Goal: Communication & Community: Answer question/provide support

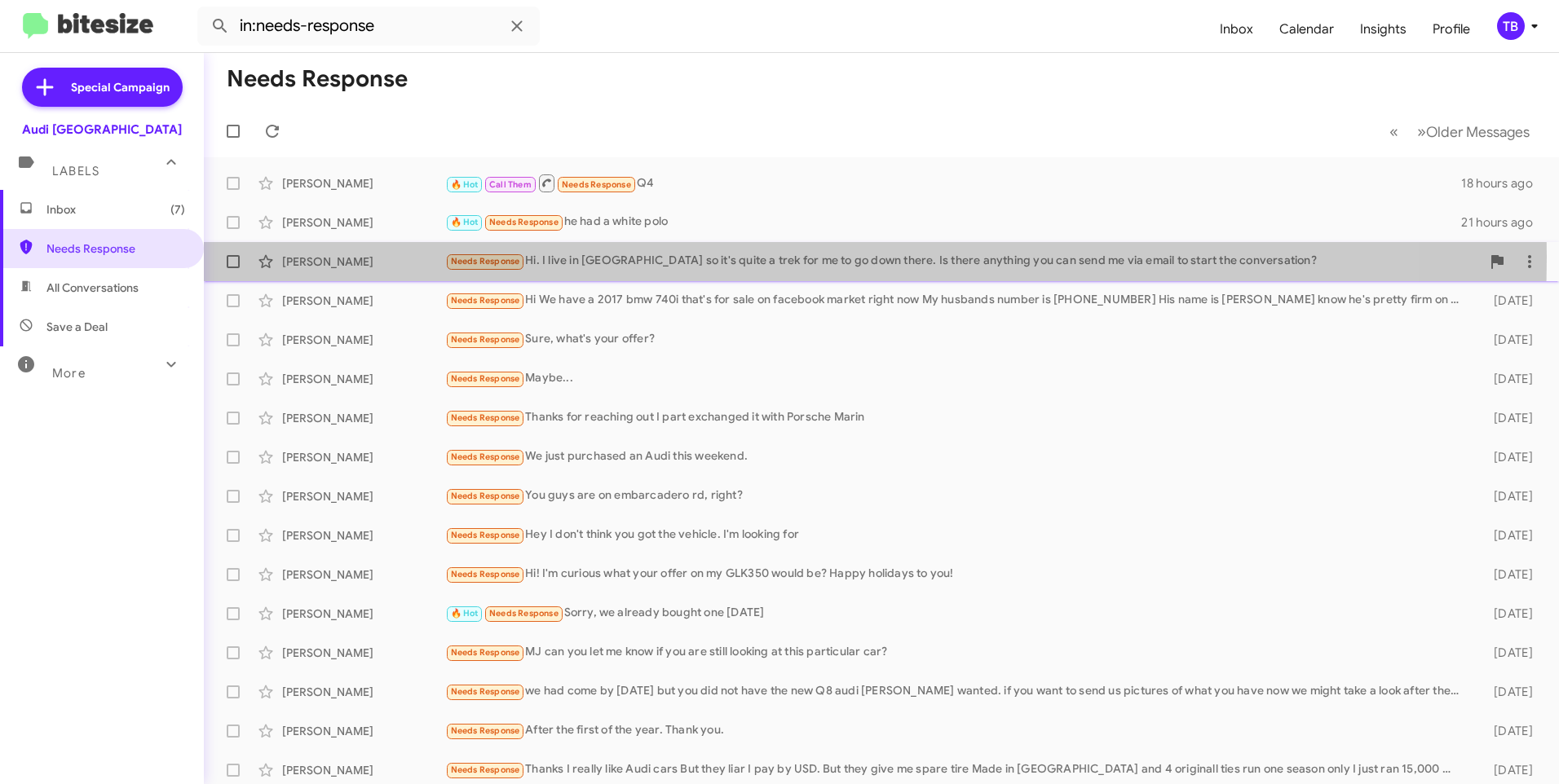
click at [654, 256] on div "Needs Response Hi. I live in [GEOGRAPHIC_DATA] so it's quite a trek for me to g…" at bounding box center [963, 261] width 1035 height 19
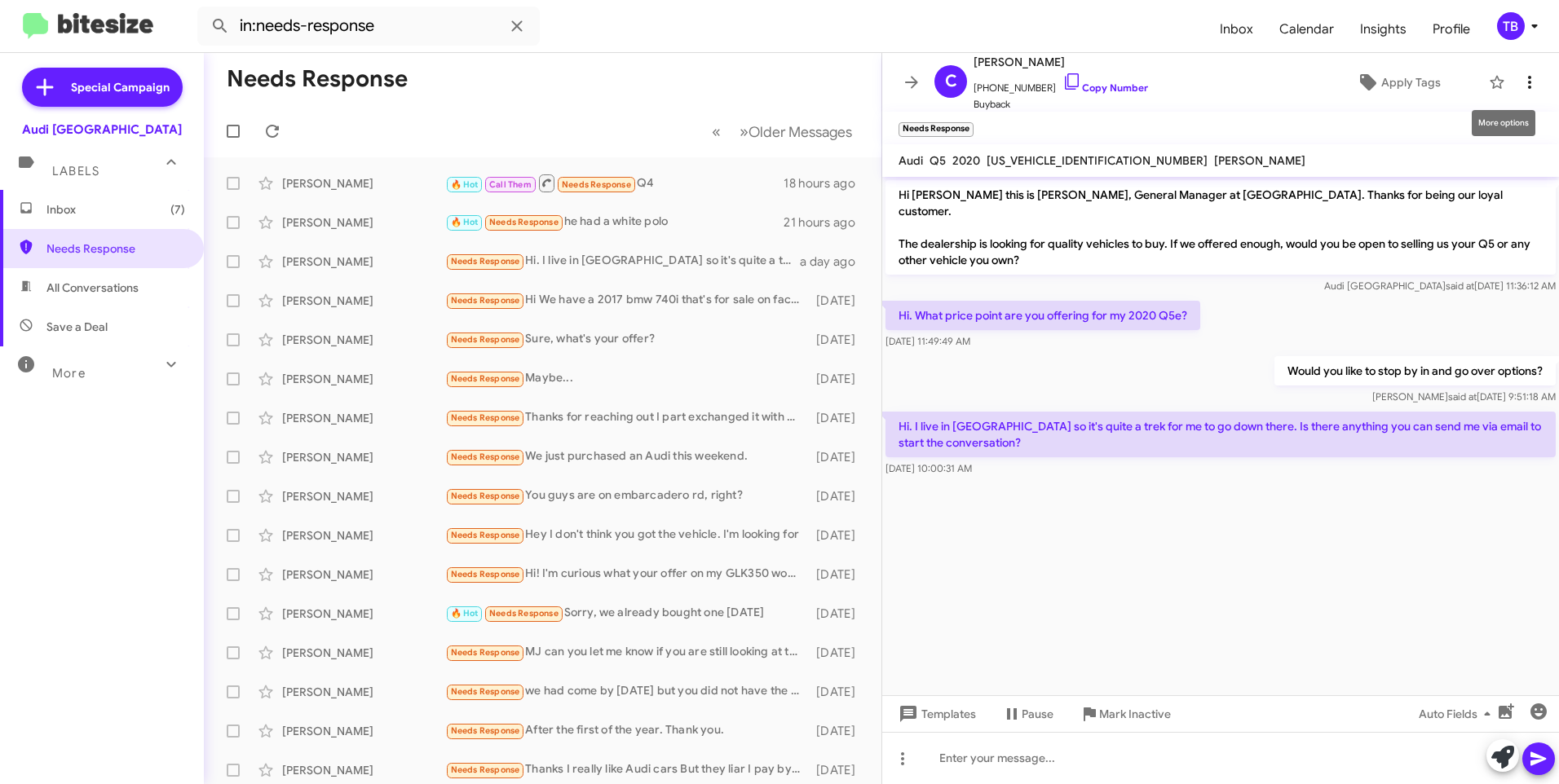
click at [1519, 90] on icon at bounding box center [1529, 83] width 20 height 20
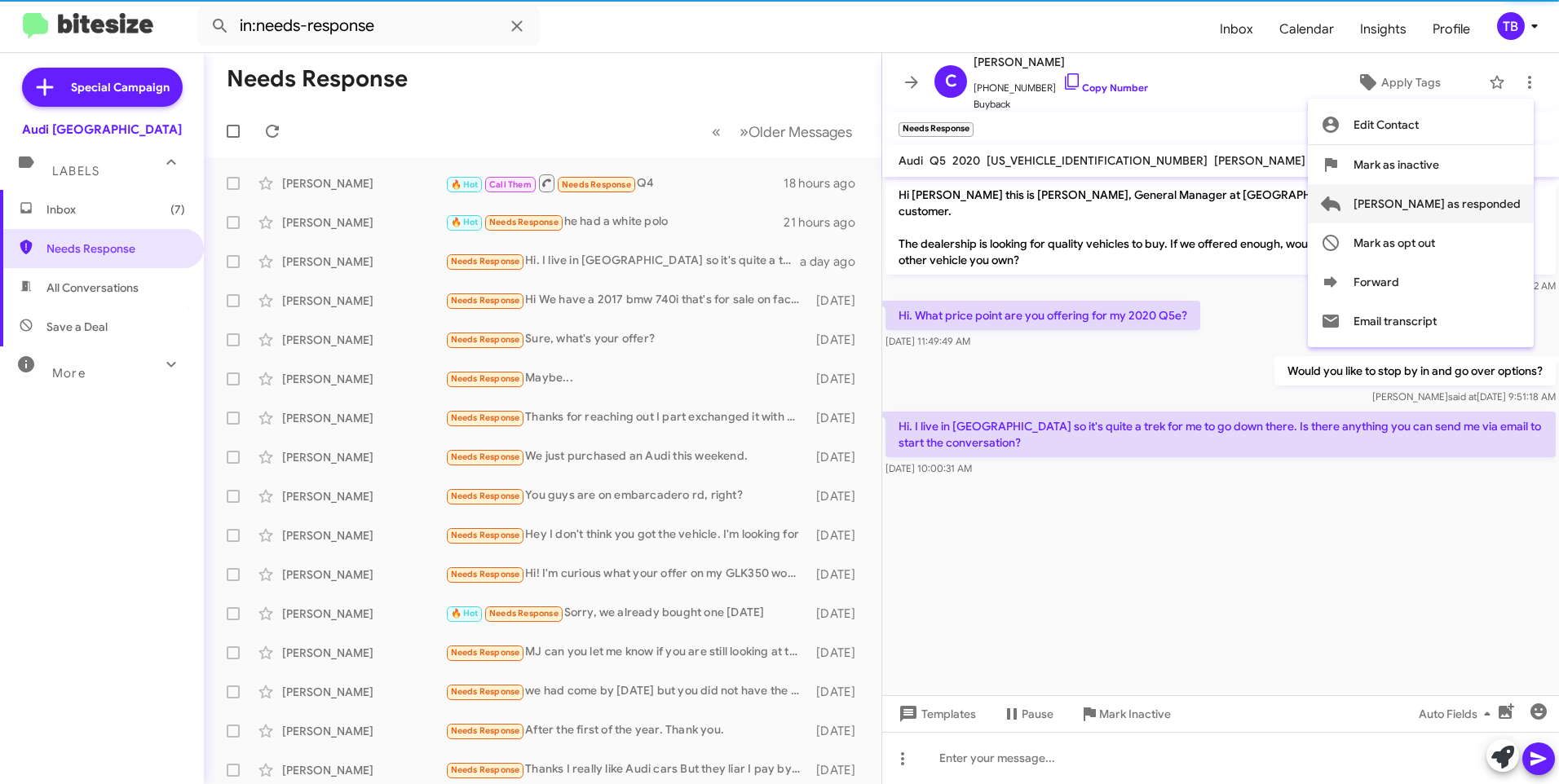
click at [1469, 205] on span "[PERSON_NAME] as responded" at bounding box center [1437, 203] width 167 height 39
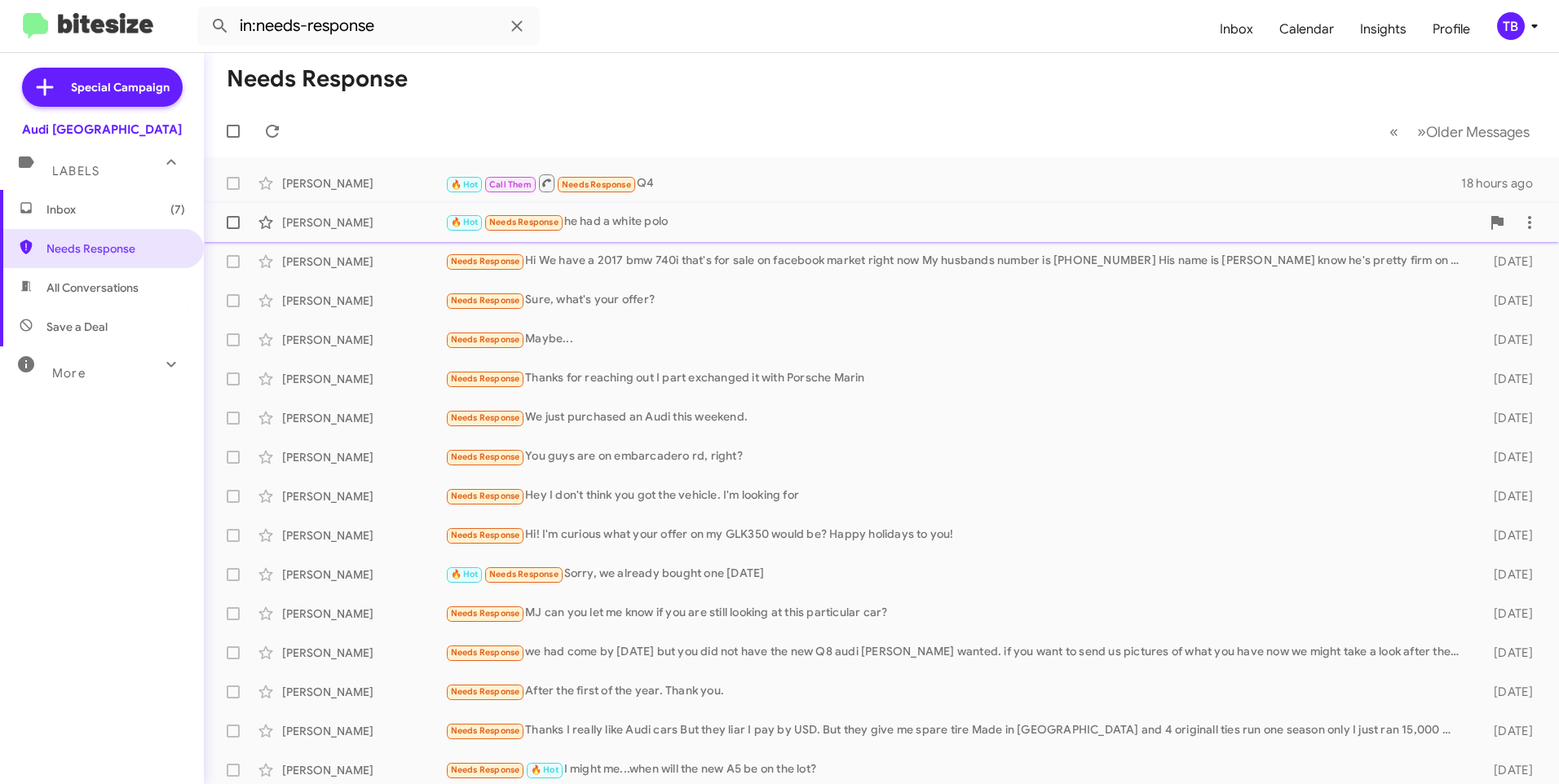
click at [692, 223] on div "🔥 Hot Needs Response he had a white polo" at bounding box center [963, 222] width 1035 height 19
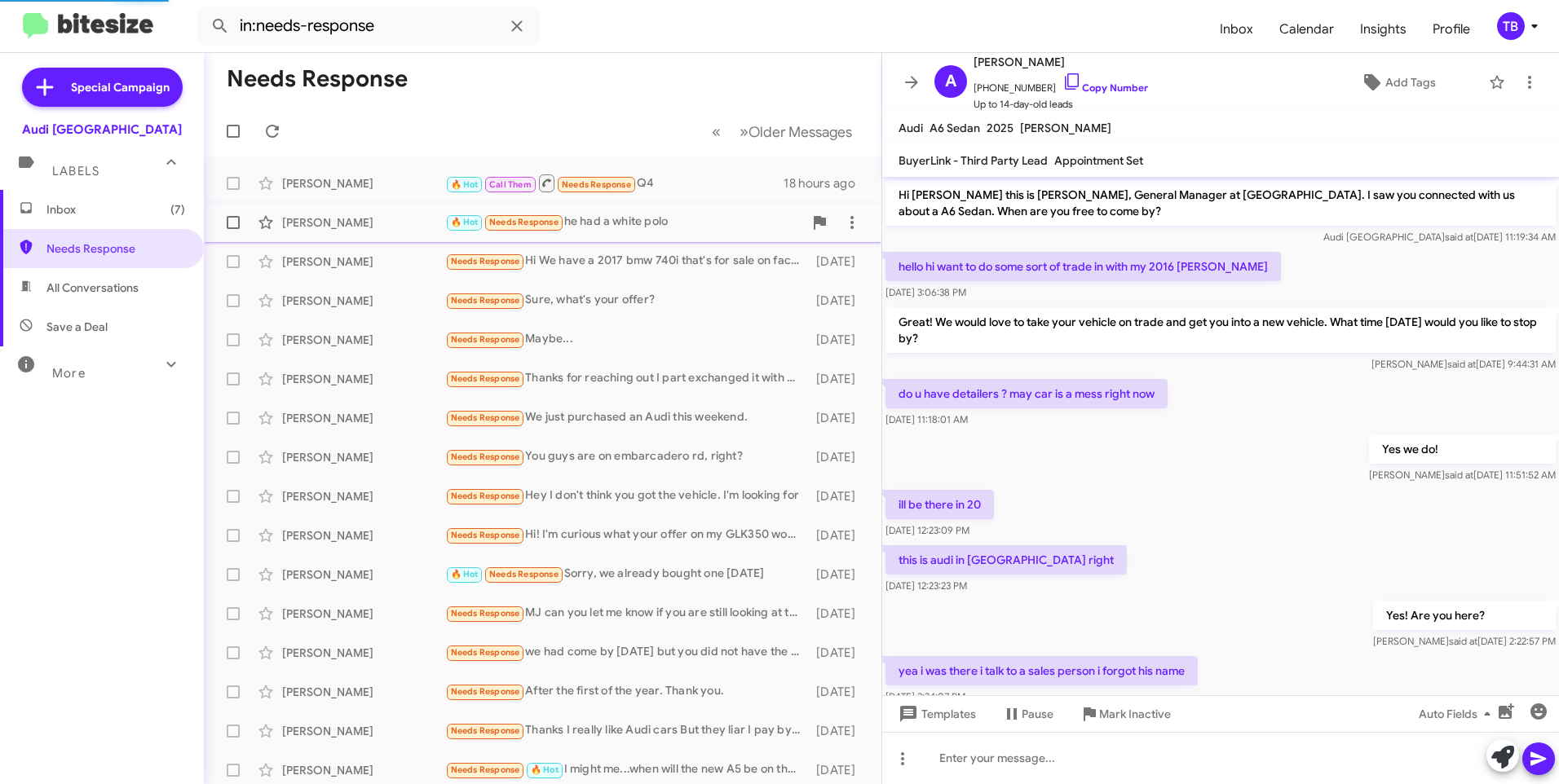
scroll to position [109, 0]
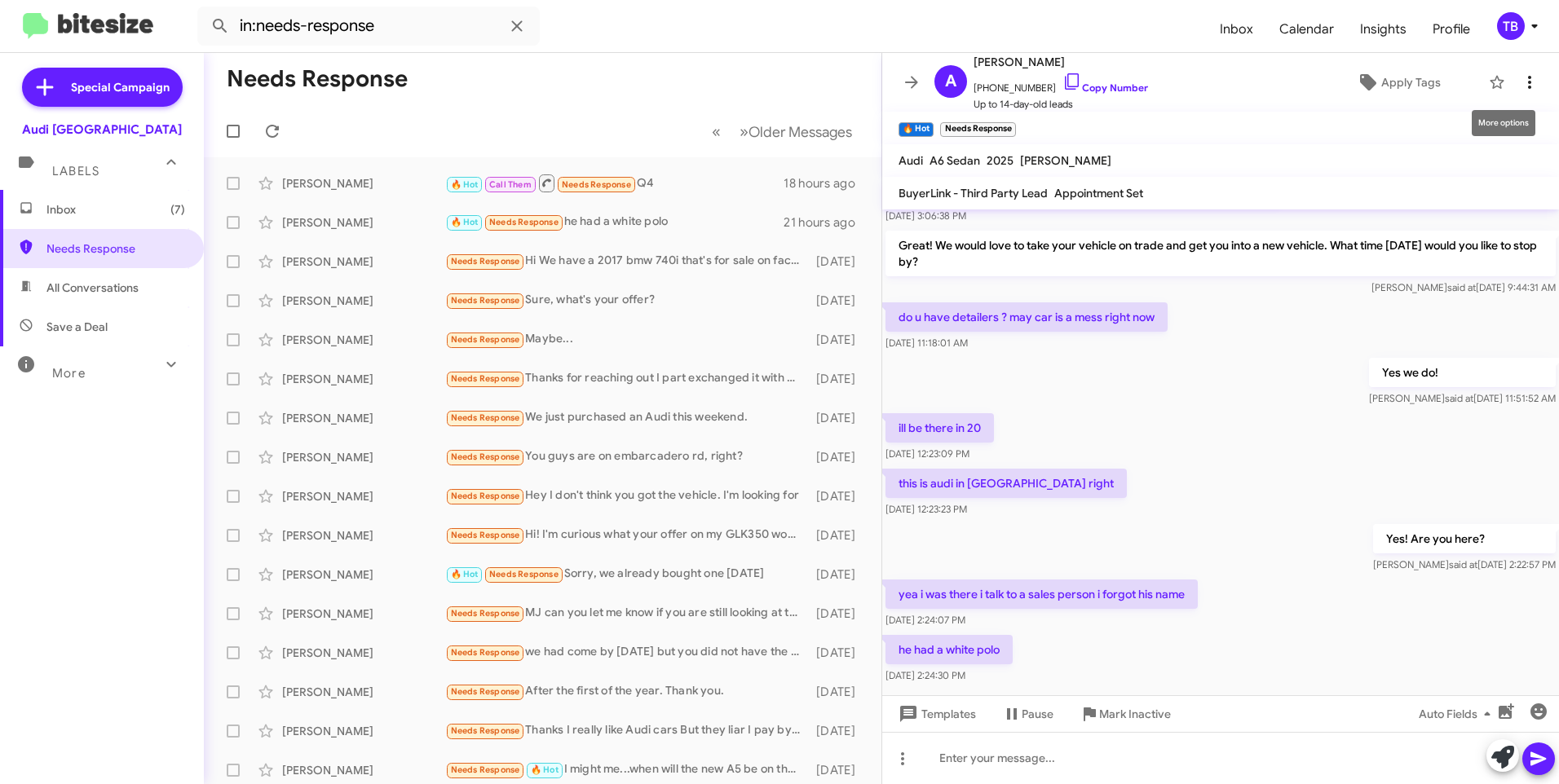
click at [1524, 82] on icon at bounding box center [1529, 83] width 20 height 20
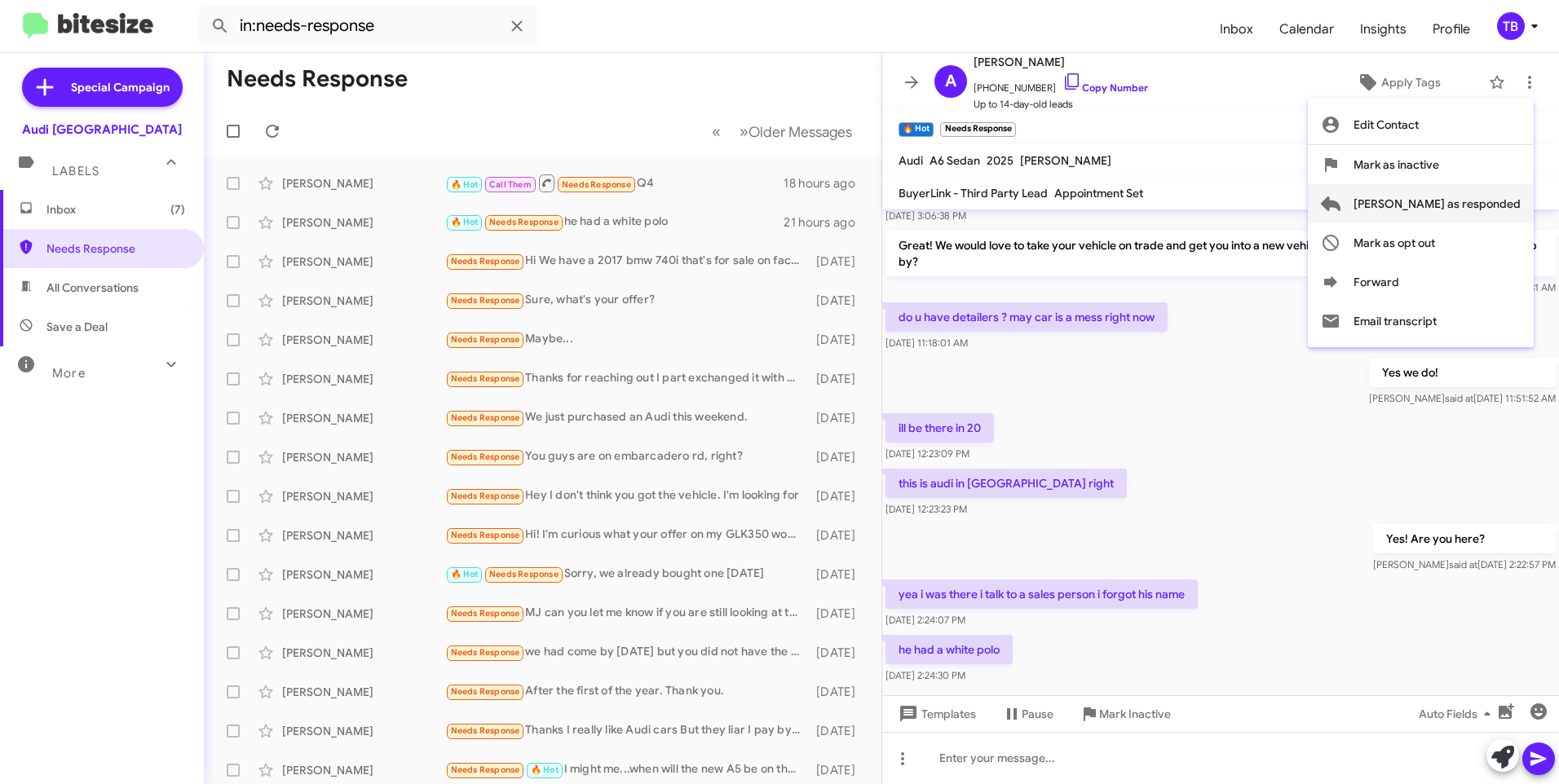
click at [1497, 203] on span "[PERSON_NAME] as responded" at bounding box center [1437, 203] width 167 height 39
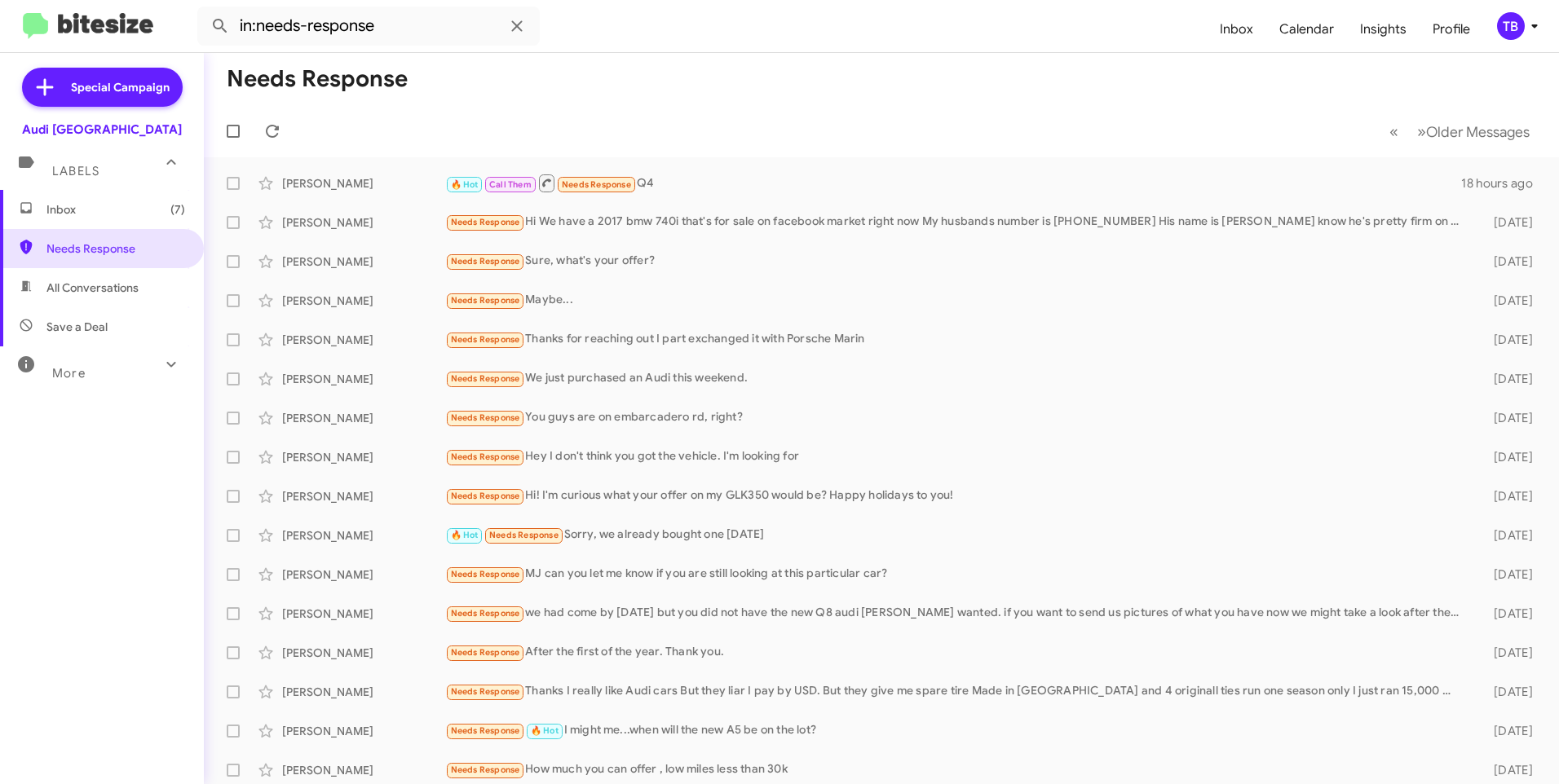
click at [775, 161] on mat-action-list "[PERSON_NAME] 🔥 Hot Call Them Needs Response Q4 18 hours ago [PERSON_NAME] Need…" at bounding box center [881, 512] width 1354 height 710
click at [783, 178] on div "🔥 Hot Call Them Needs Response Q4" at bounding box center [963, 183] width 1035 height 20
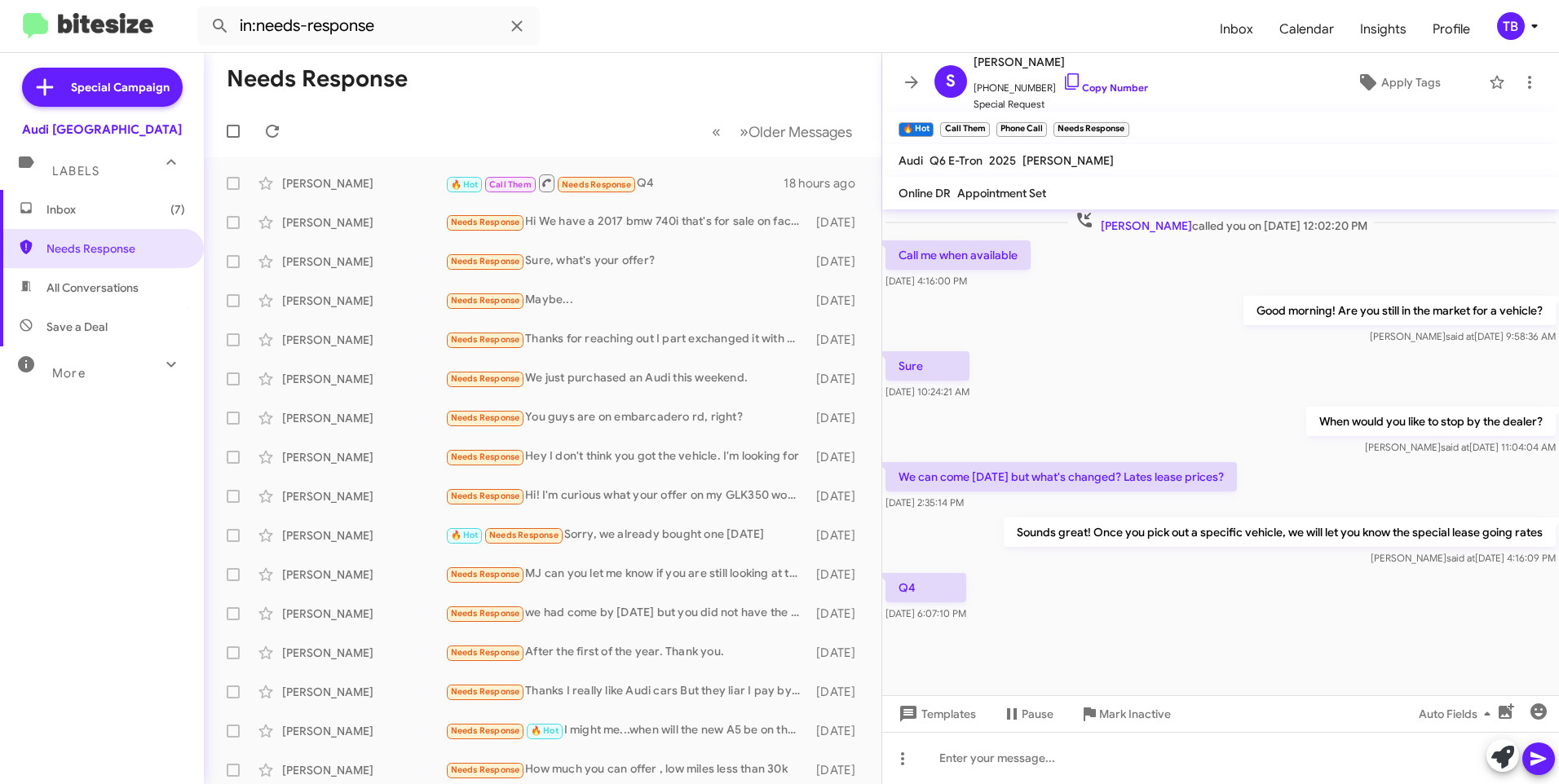
scroll to position [1037, 0]
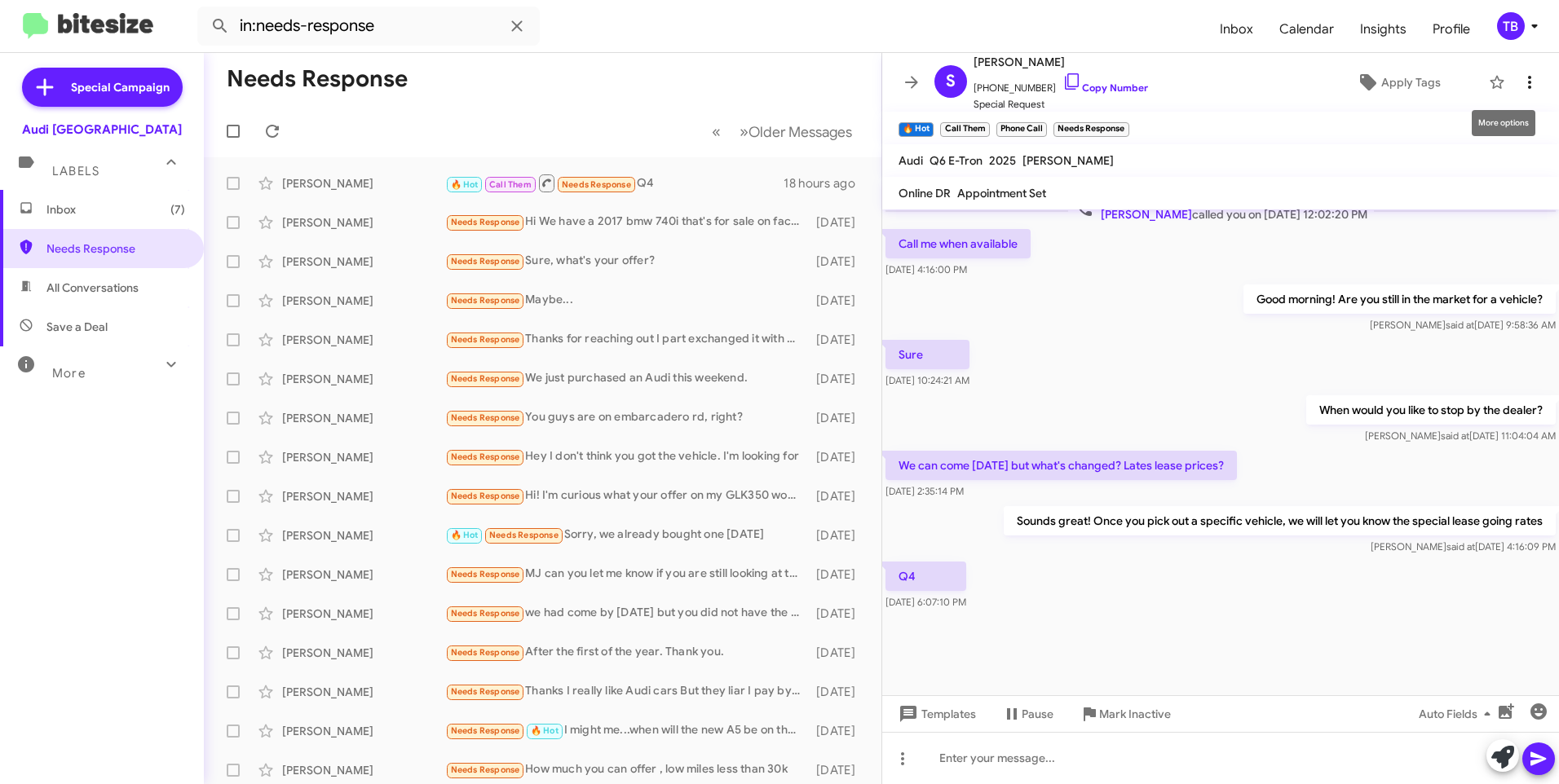
click at [1519, 83] on icon at bounding box center [1529, 83] width 20 height 20
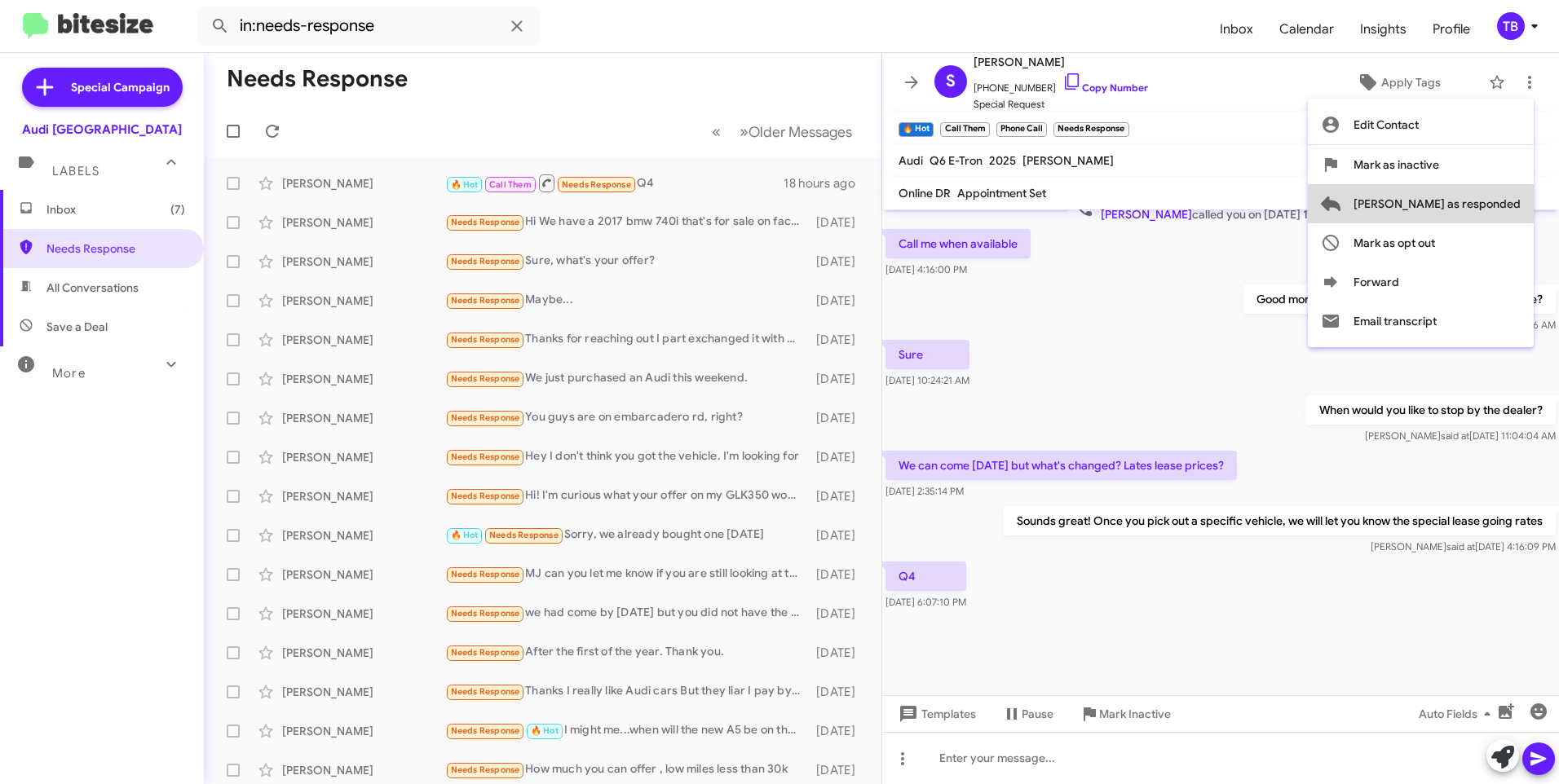
click at [1514, 212] on span "[PERSON_NAME] as responded" at bounding box center [1437, 203] width 167 height 39
